Goal: Task Accomplishment & Management: Manage account settings

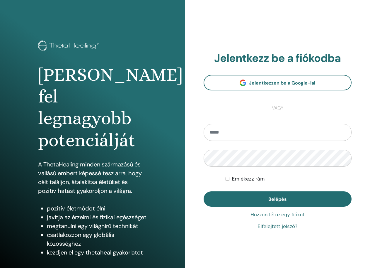
click at [276, 227] on link "Elfelejtett jelszó?" at bounding box center [278, 226] width 40 height 7
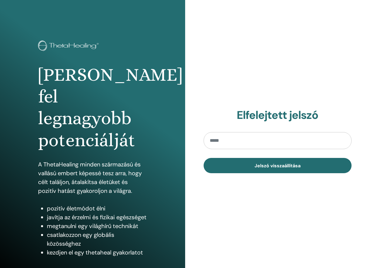
click at [225, 141] on input "email" at bounding box center [278, 140] width 148 height 17
type input "**********"
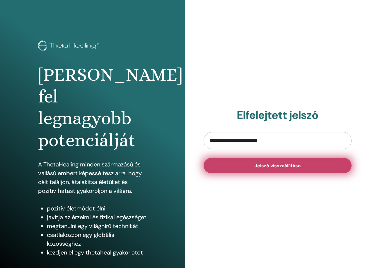
click at [276, 166] on span "Jelszó visszaállítása" at bounding box center [278, 165] width 46 height 6
